Goal: Information Seeking & Learning: Check status

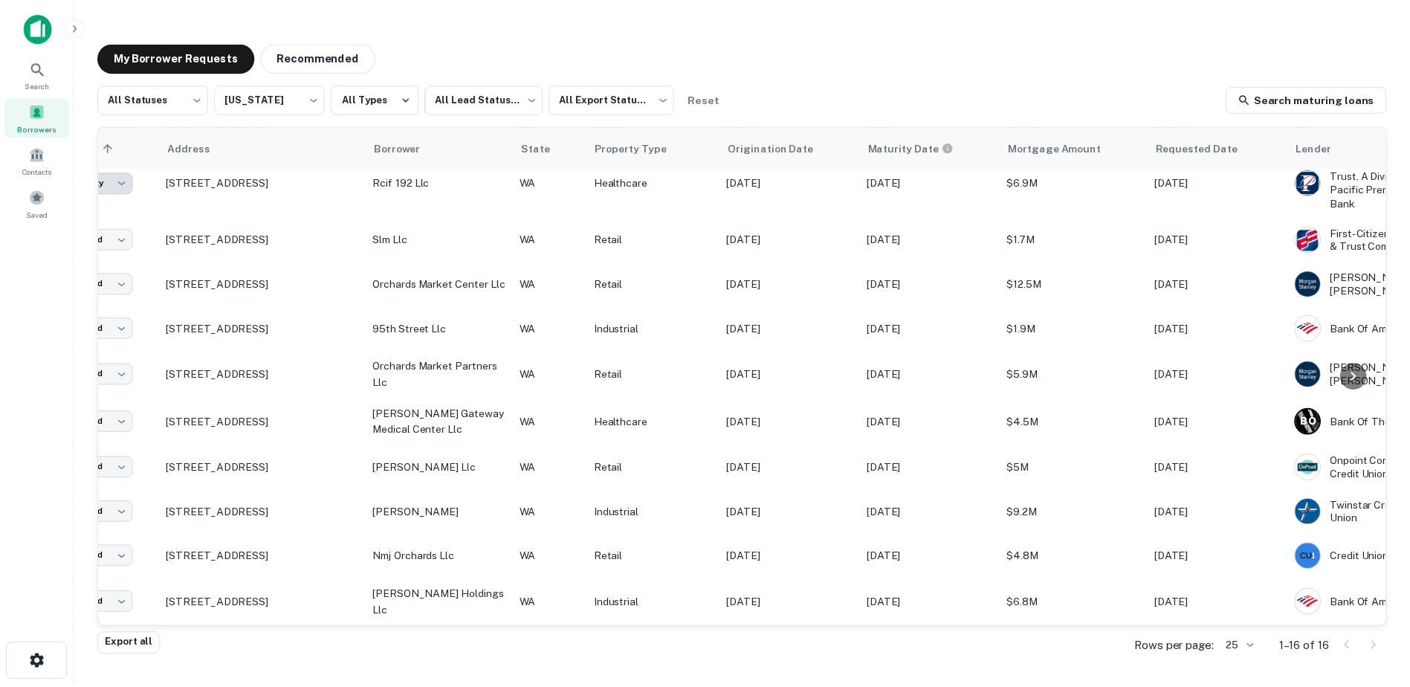
scroll to position [296, 0]
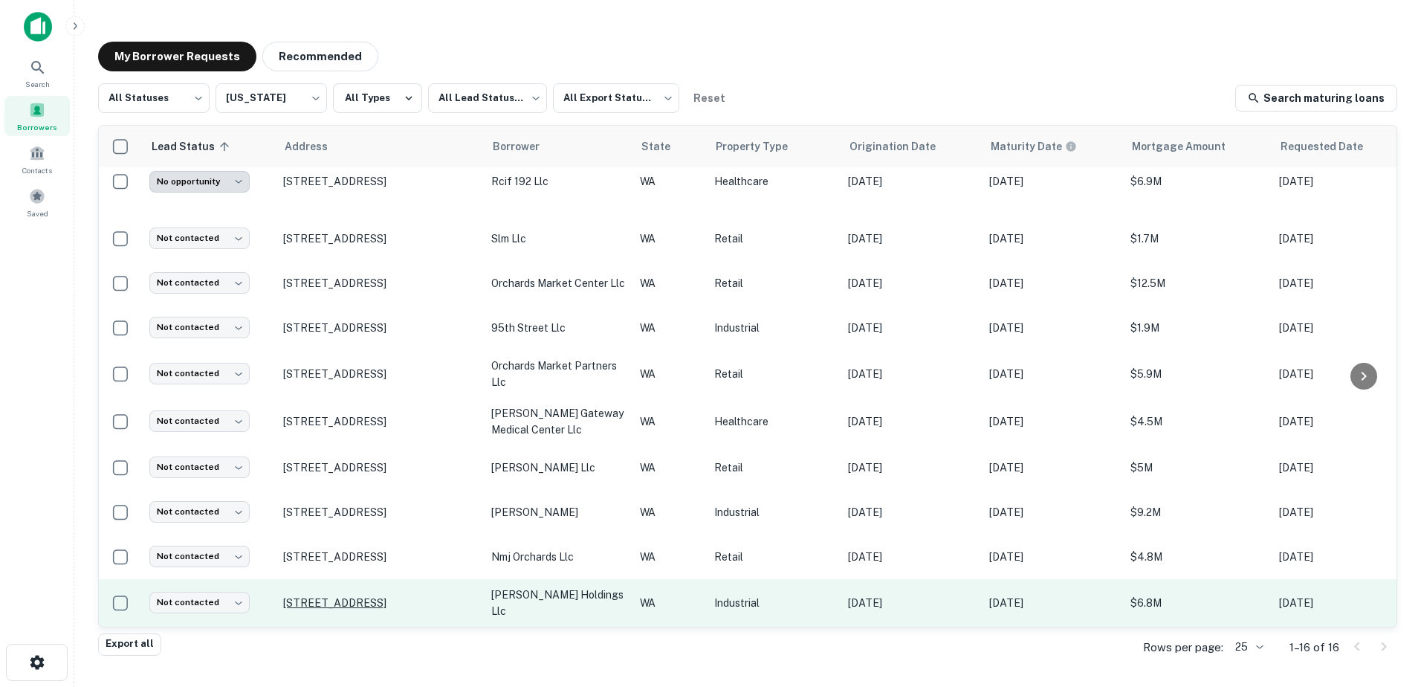
click at [310, 596] on p "[STREET_ADDRESS]" at bounding box center [379, 602] width 193 height 13
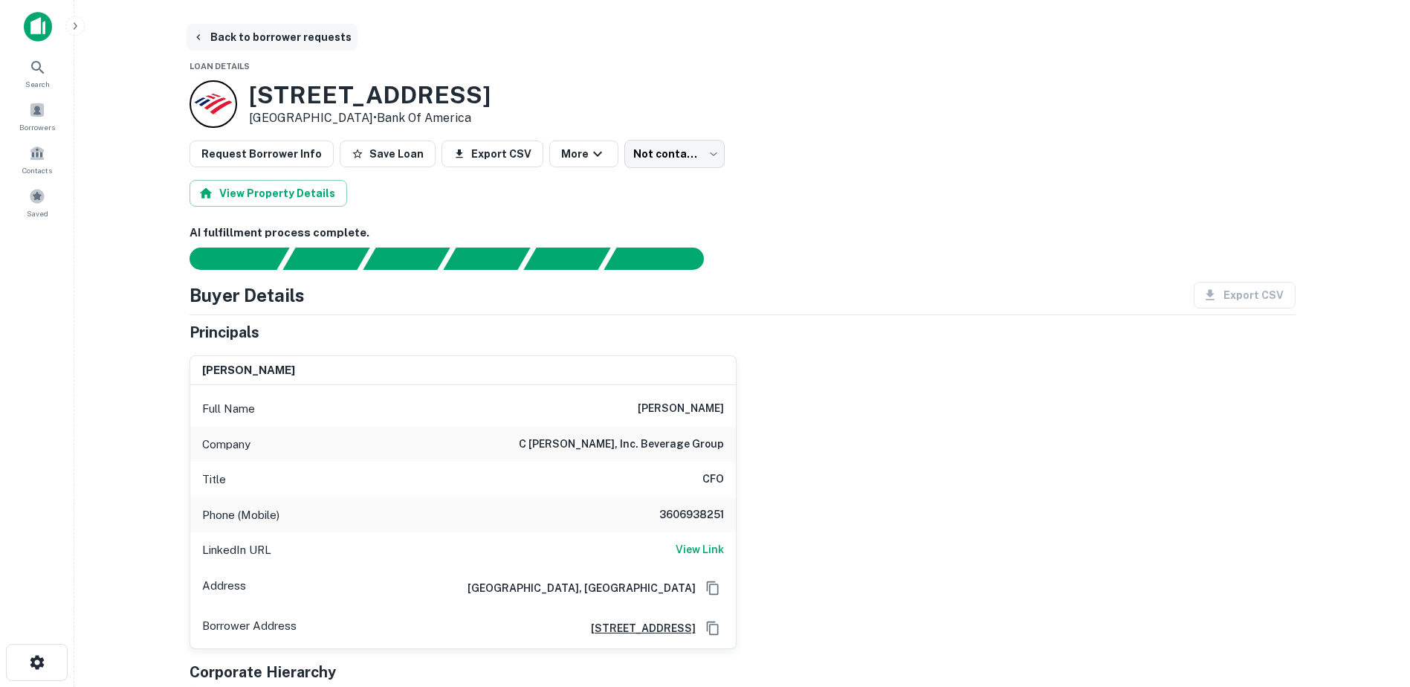
click at [221, 34] on button "Back to borrower requests" at bounding box center [272, 37] width 171 height 27
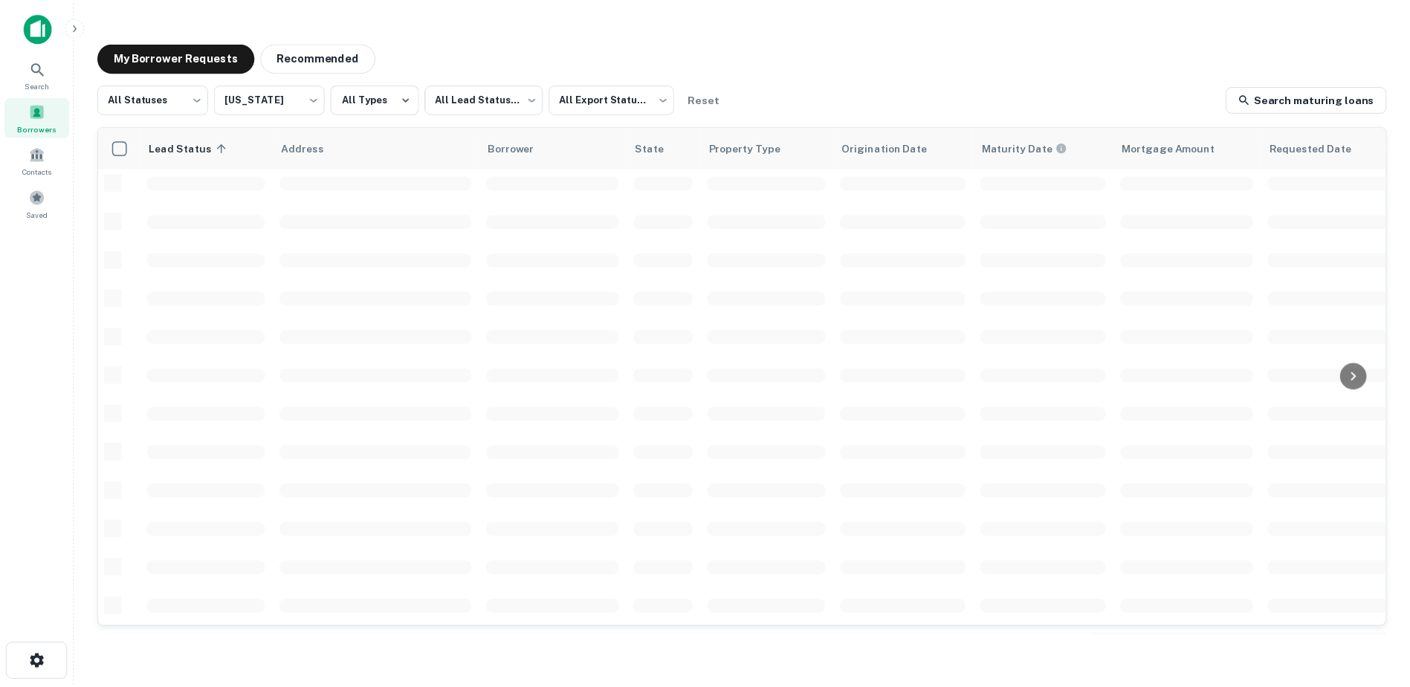
scroll to position [296, 0]
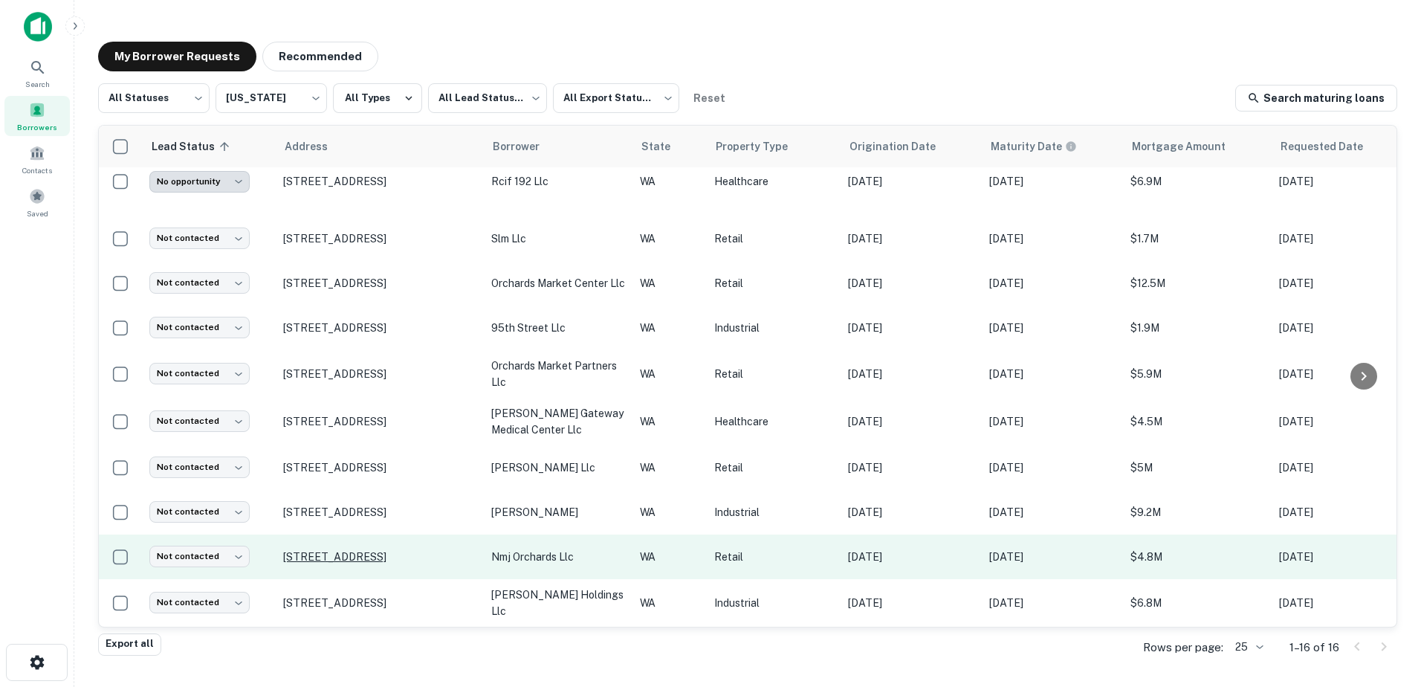
click at [327, 550] on p "[STREET_ADDRESS]" at bounding box center [379, 556] width 193 height 13
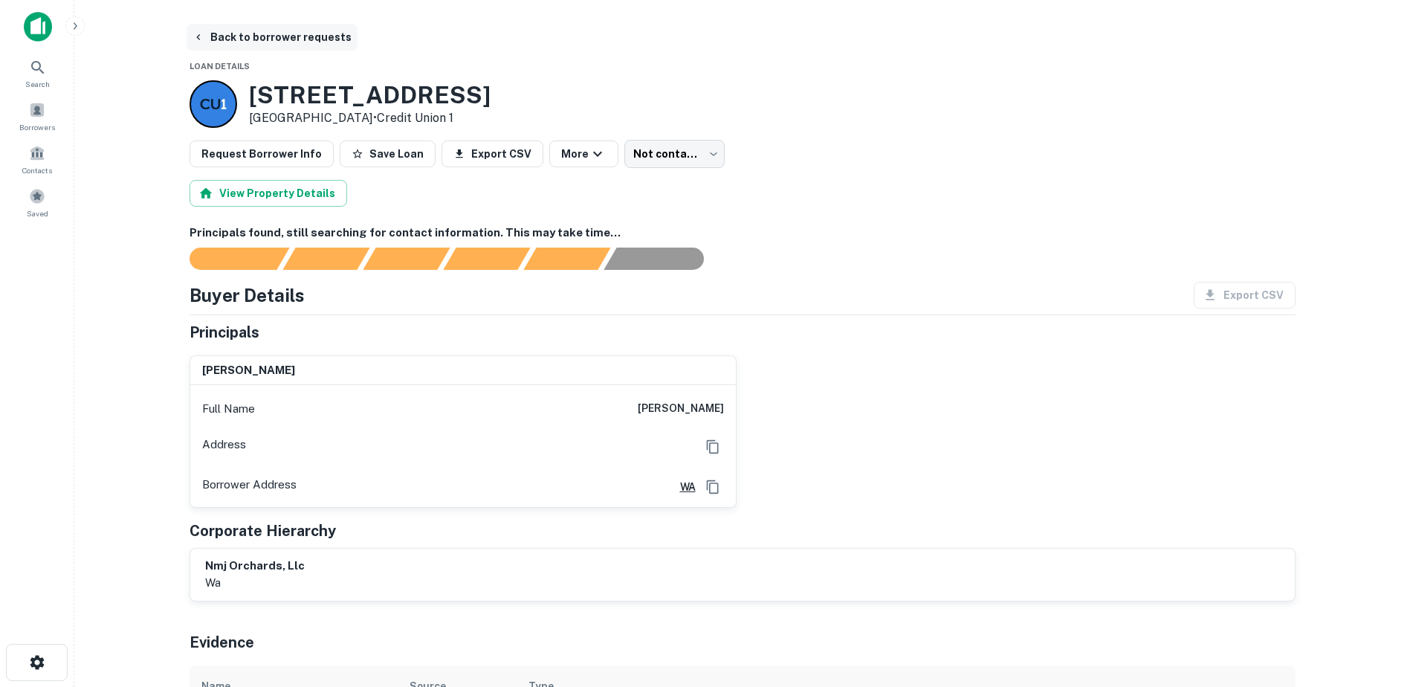
click at [197, 33] on icon "button" at bounding box center [199, 37] width 12 height 12
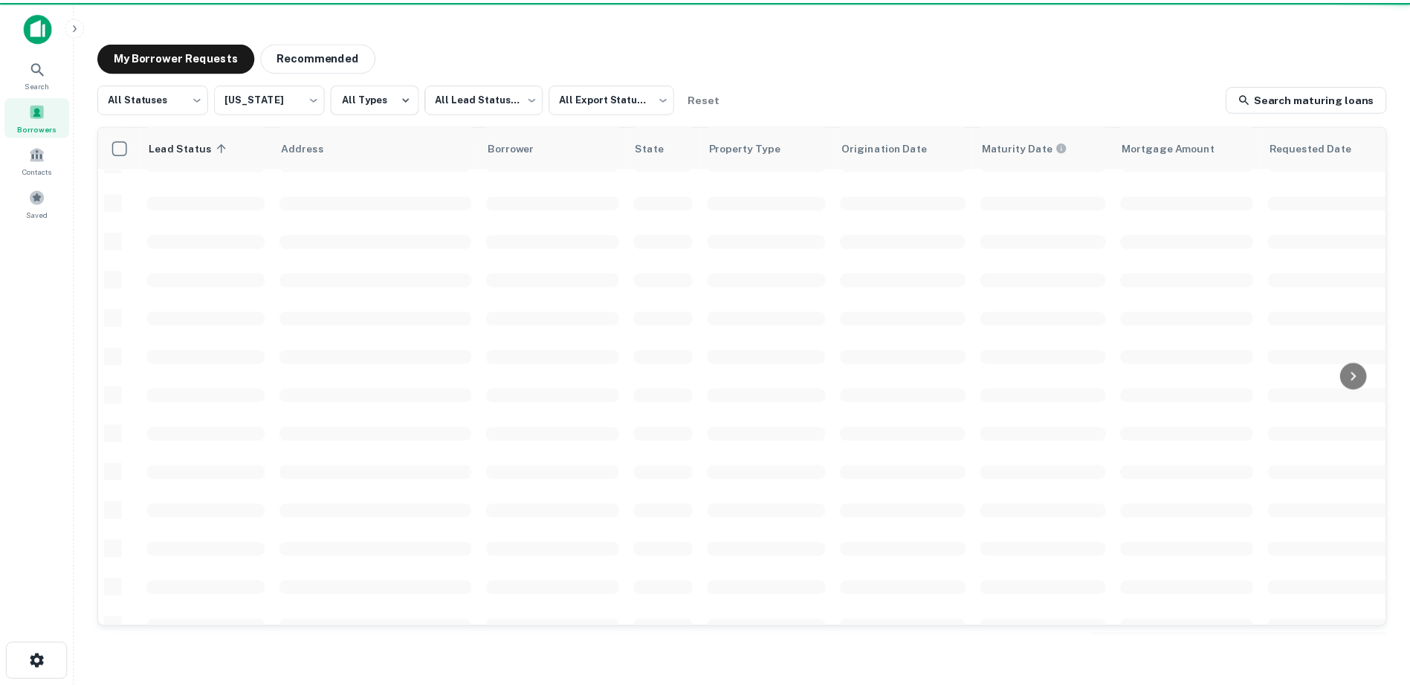
scroll to position [296, 0]
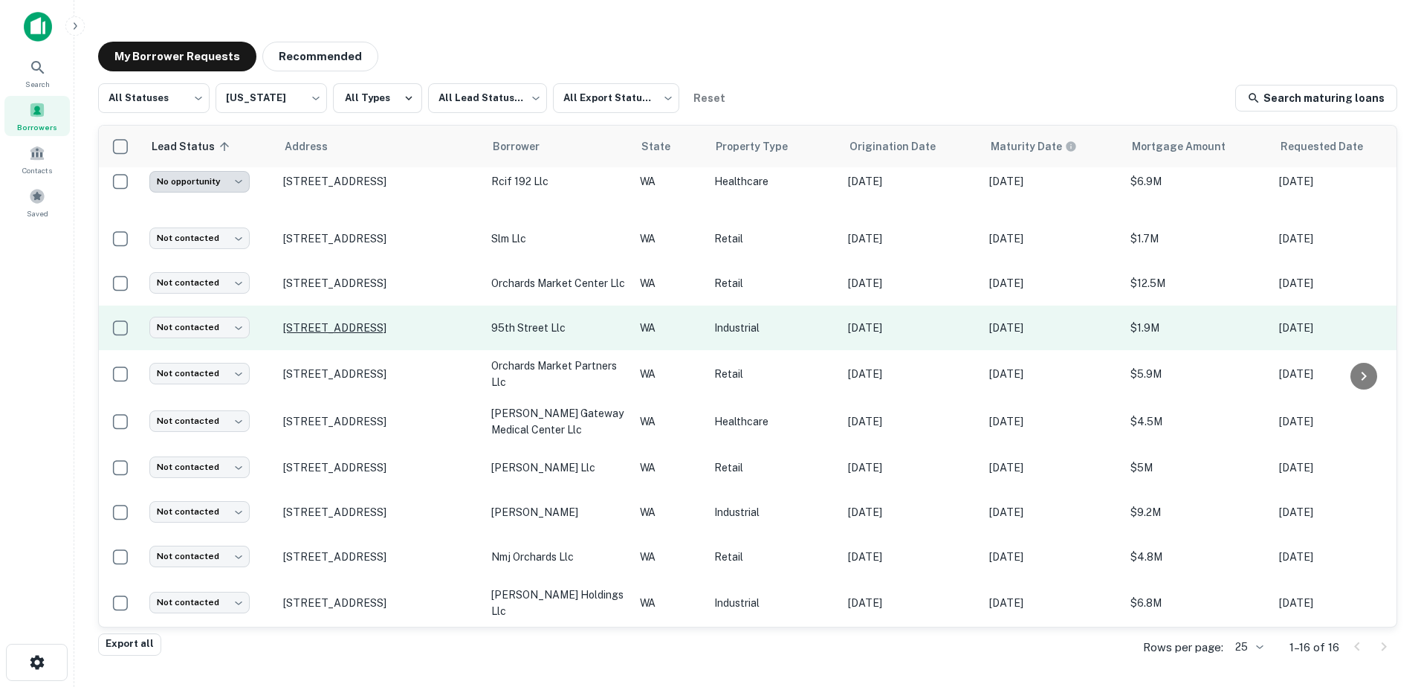
click at [329, 321] on p "[STREET_ADDRESS]" at bounding box center [379, 327] width 193 height 13
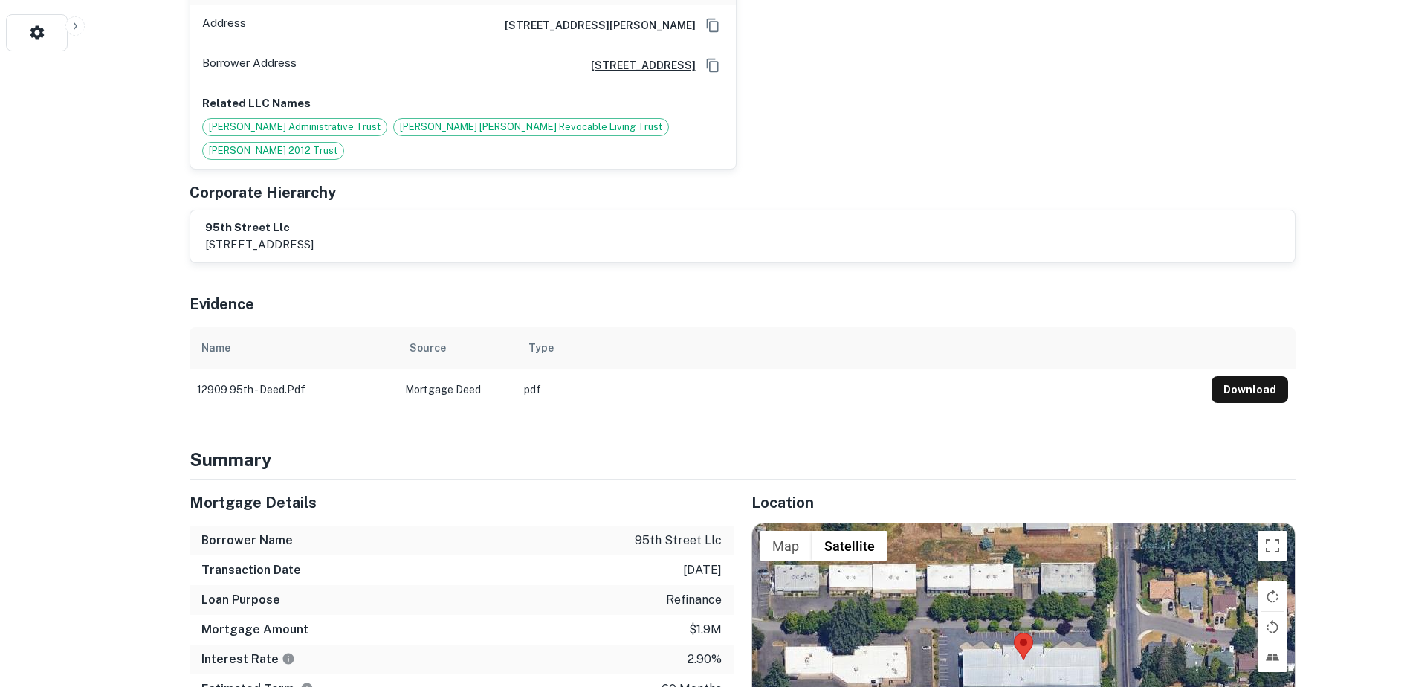
scroll to position [669, 0]
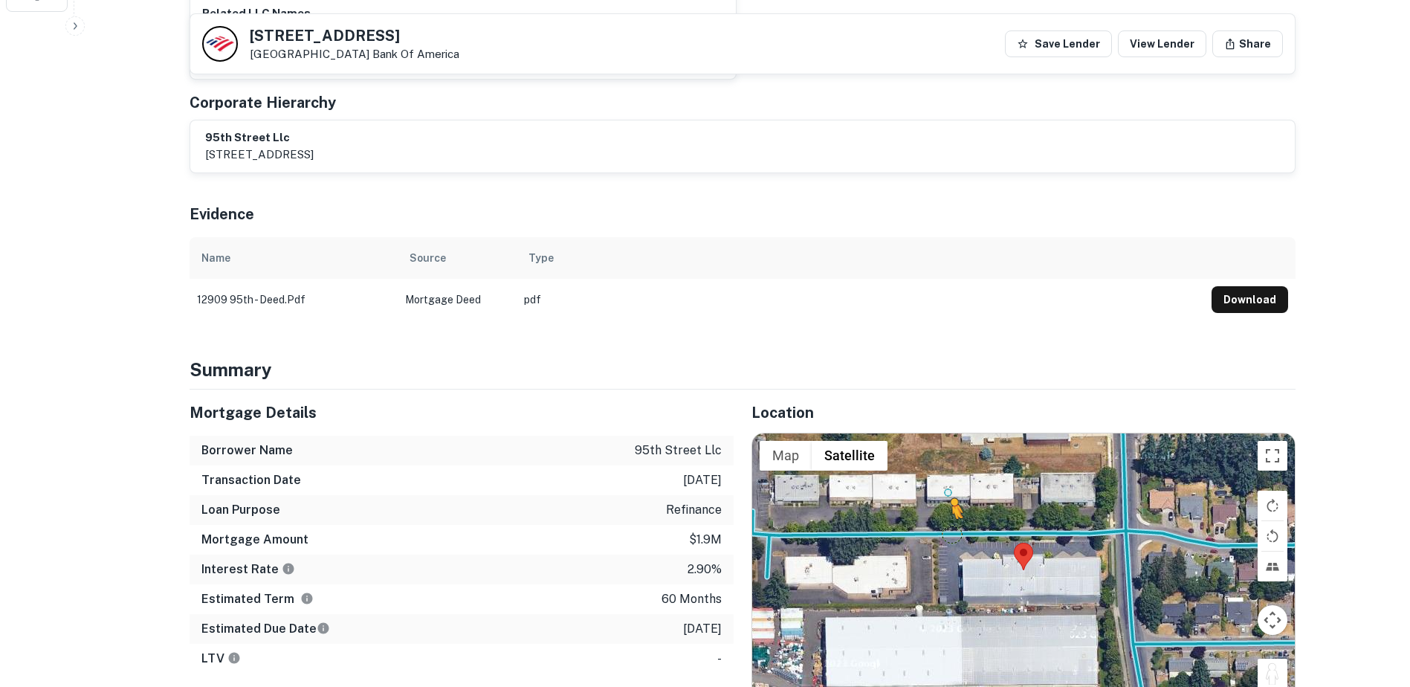
drag, startPoint x: 1265, startPoint y: 609, endPoint x: 953, endPoint y: 476, distance: 339.0
click at [953, 476] on div "To activate drag with keyboard, press Alt + Enter. Once in keyboard drag state,…" at bounding box center [1023, 570] width 543 height 274
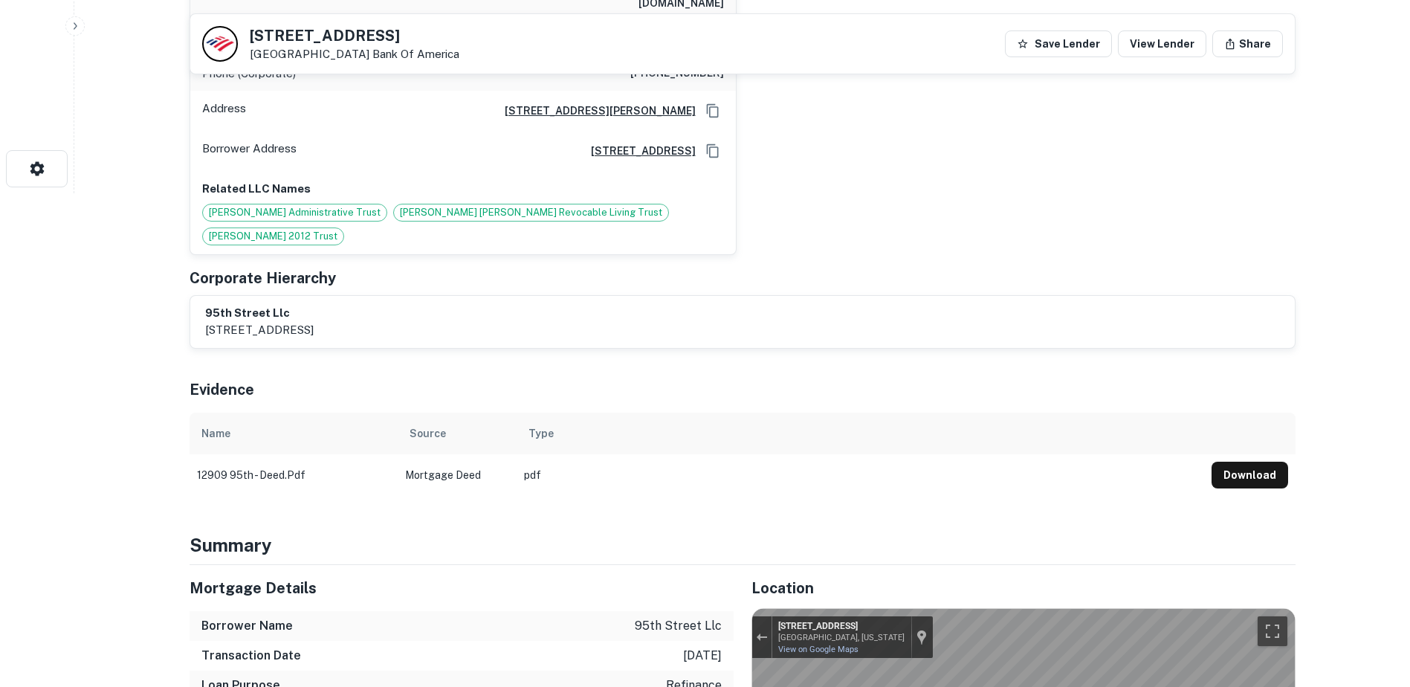
scroll to position [358, 0]
